Goal: Task Accomplishment & Management: Use online tool/utility

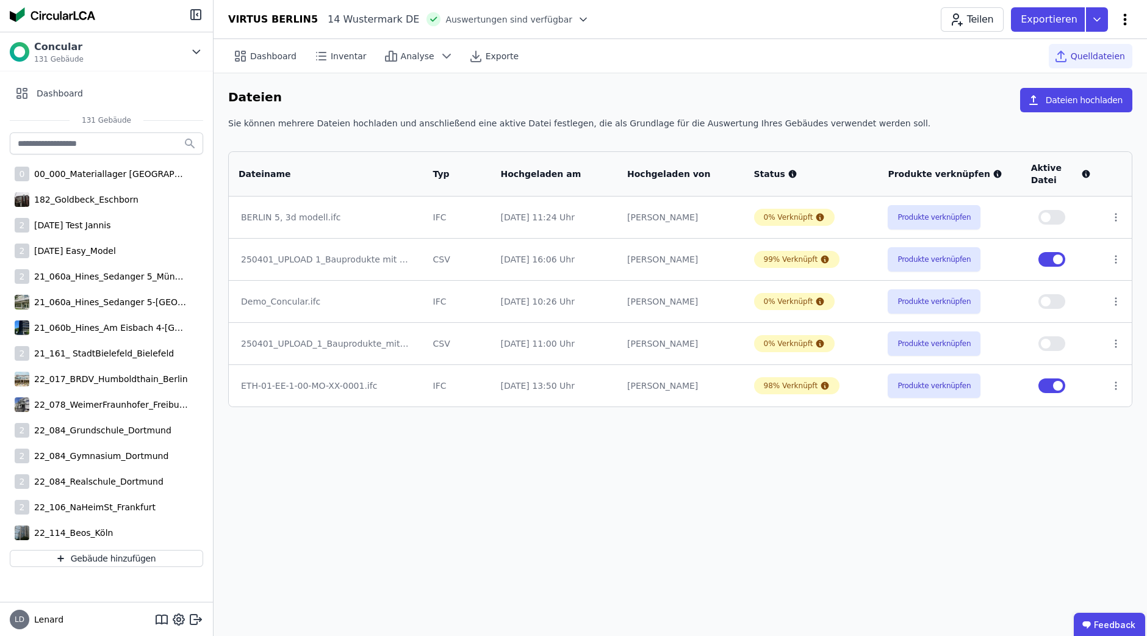
click at [1120, 23] on icon at bounding box center [1125, 19] width 15 height 15
click at [971, 83] on div "Dateien Dateien hochladen Sie können mehrere Dateien hochladen und anschließend…" at bounding box center [681, 247] width 934 height 348
click at [1123, 19] on icon at bounding box center [1125, 19] width 15 height 15
click at [702, 46] on div "Dashboard Inventar Analyse Exporte Quelldateien" at bounding box center [680, 56] width 904 height 34
